Goal: Task Accomplishment & Management: Use online tool/utility

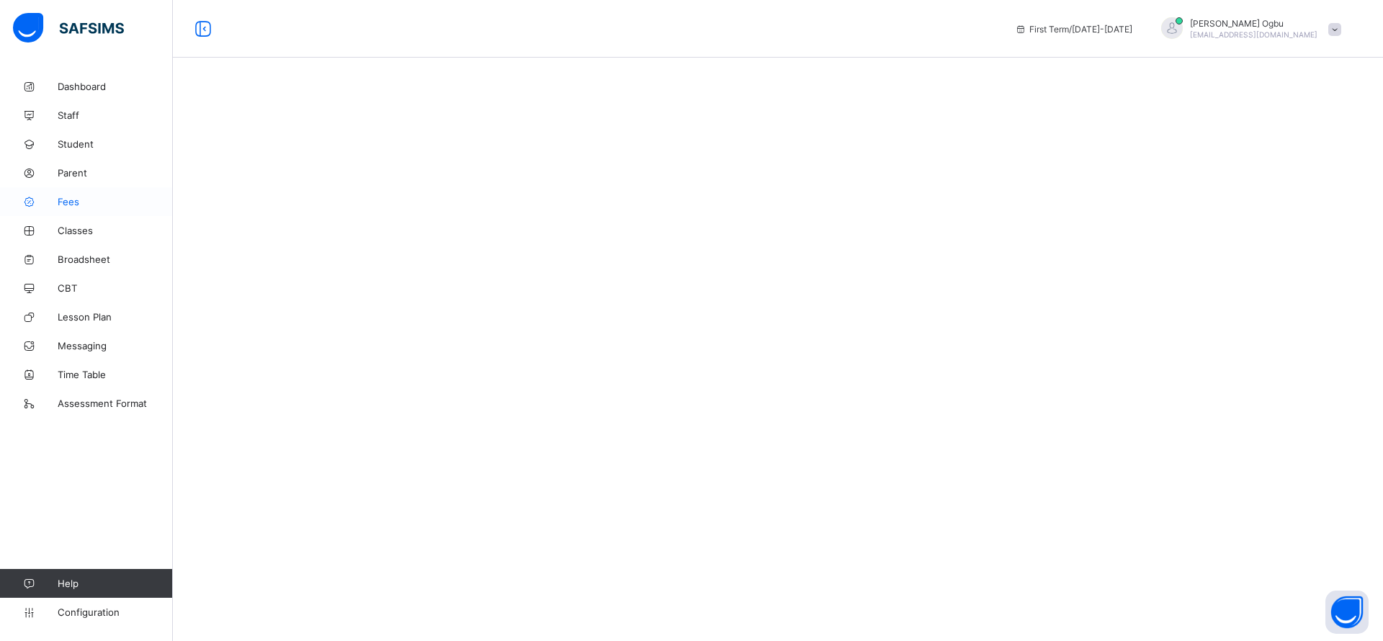
click at [81, 200] on span "Fees" at bounding box center [115, 202] width 115 height 12
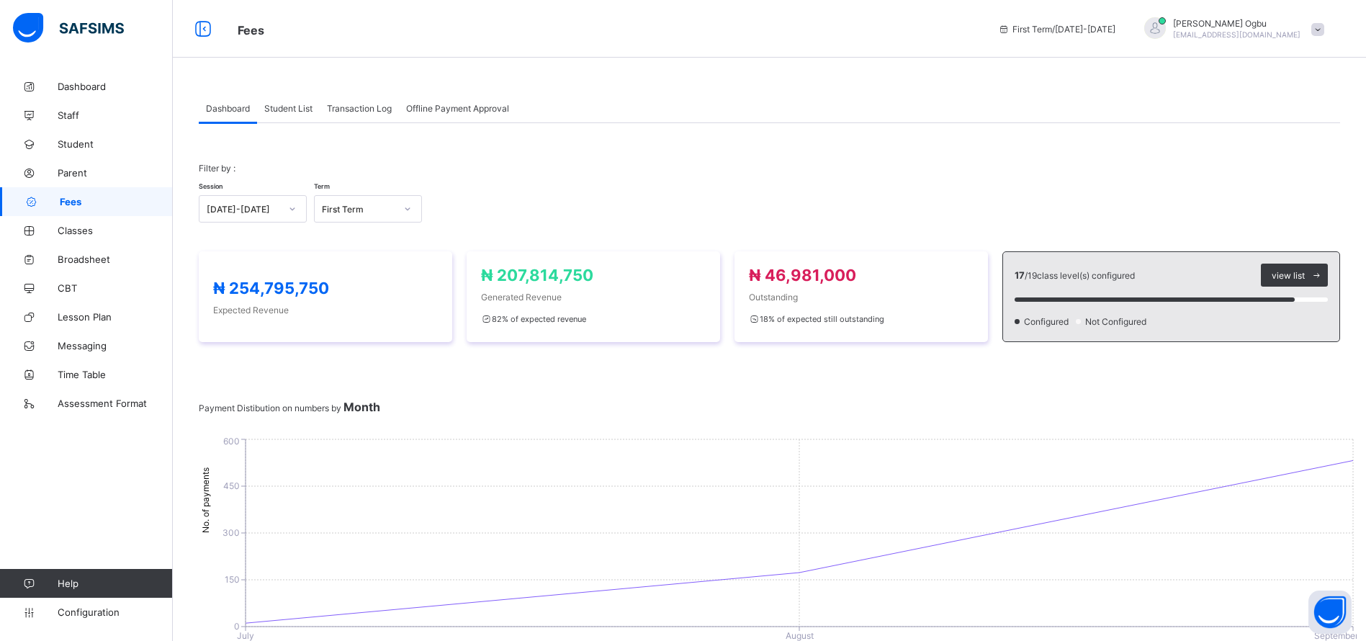
click at [290, 107] on span "Student List" at bounding box center [288, 108] width 48 height 11
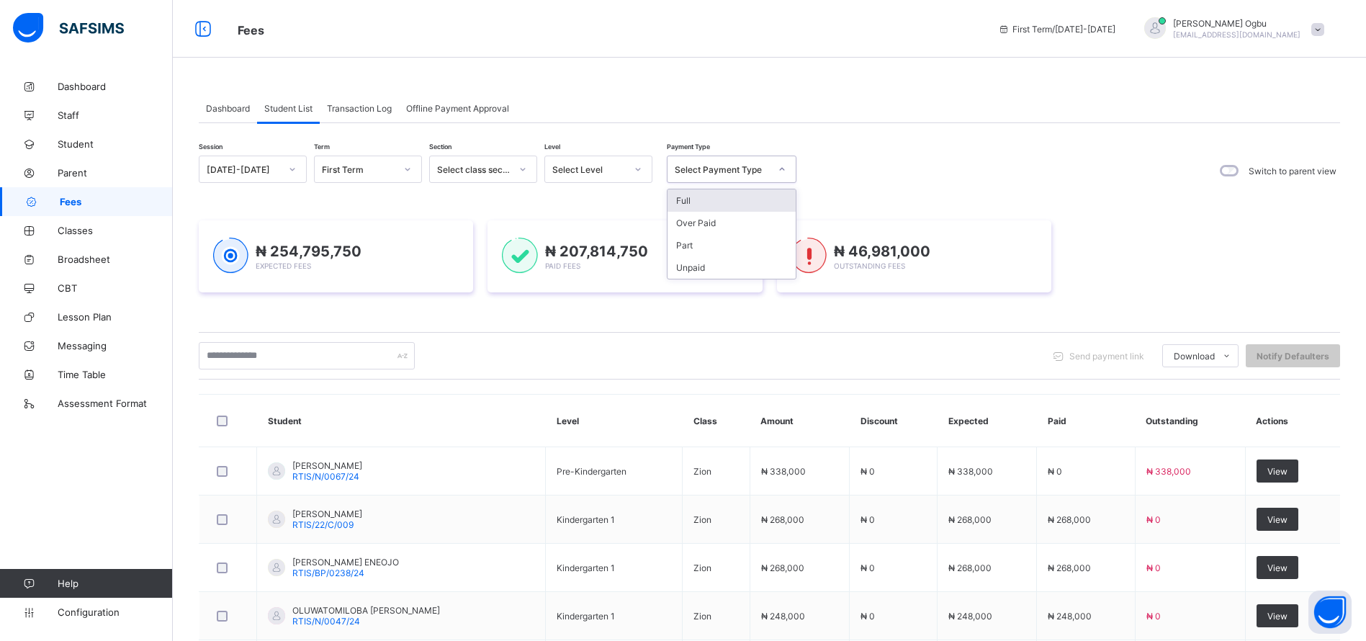
click at [734, 171] on div "Select Payment Type" at bounding box center [722, 169] width 95 height 11
click at [697, 207] on div "Full" at bounding box center [732, 200] width 128 height 22
